Goal: Check status: Check status

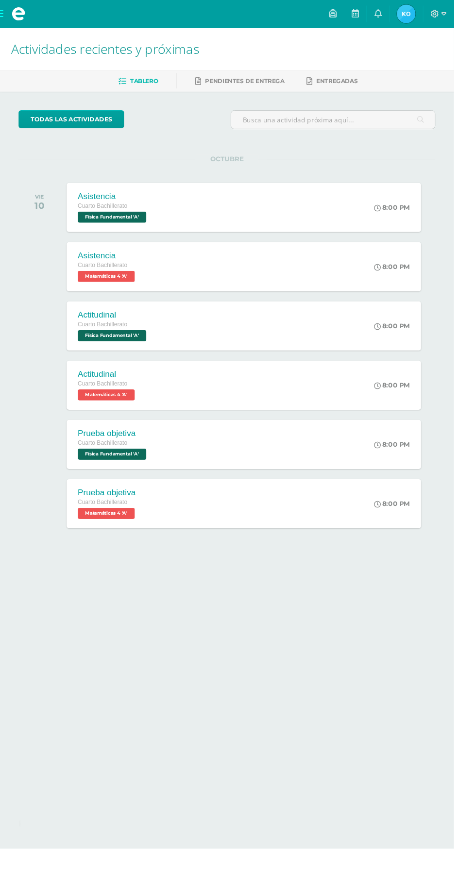
click at [437, 14] on span "Katerin Yisel Mi Perfil" at bounding box center [425, 14] width 23 height 19
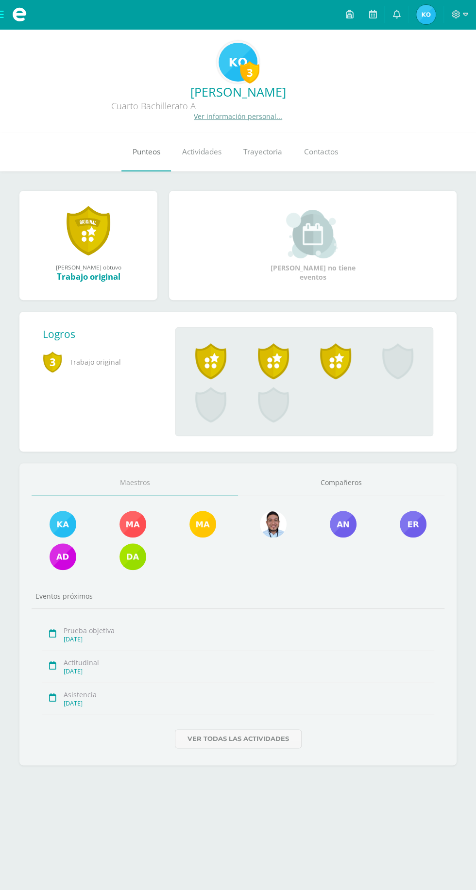
click at [155, 153] on span "Punteos" at bounding box center [147, 152] width 28 height 10
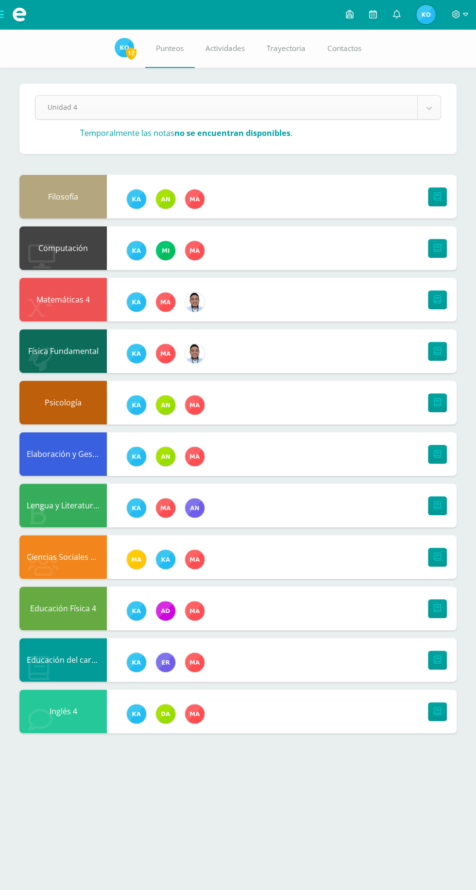
click at [390, 112] on body "Mis cursos Archivos Cerrar panel Ciencias Sociales y Formación Ciudadana 4 Cuar…" at bounding box center [238, 376] width 476 height 752
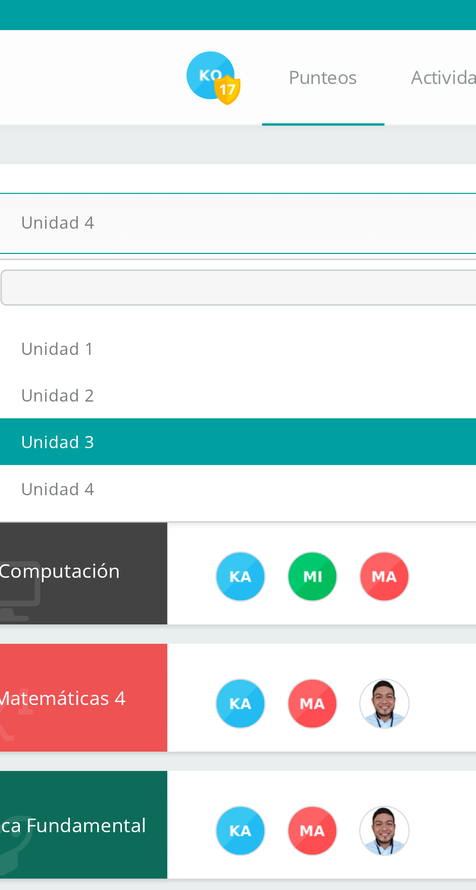
select select "Unidad 3"
